Goal: Task Accomplishment & Management: Use online tool/utility

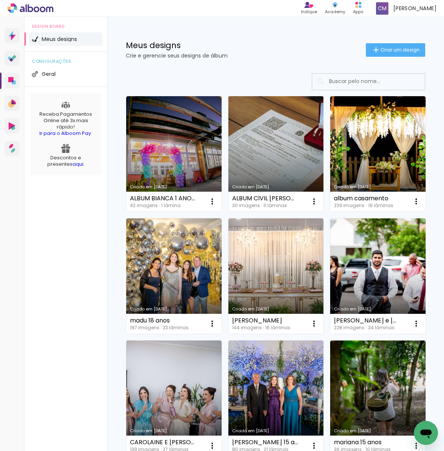
click at [275, 149] on link "Criado em [DATE]" at bounding box center [275, 153] width 95 height 115
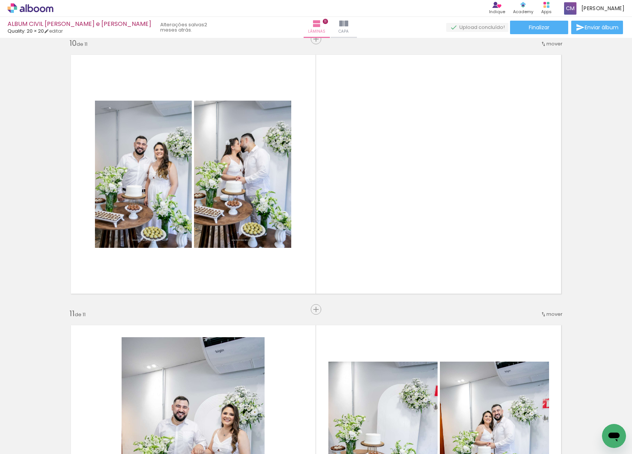
scroll to position [2438, 0]
